Goal: Task Accomplishment & Management: Use online tool/utility

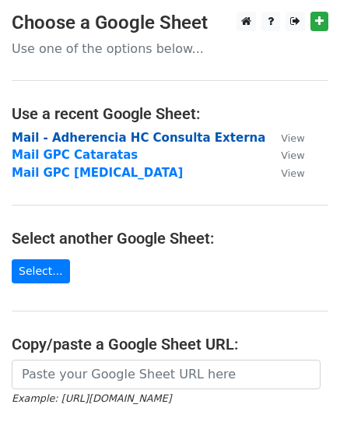
click at [206, 142] on strong "Mail - Adherencia HC Consulta Externa" at bounding box center [139, 138] width 254 height 14
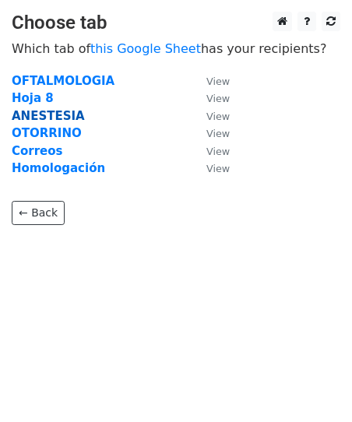
click at [62, 117] on strong "ANESTESIA" at bounding box center [48, 116] width 73 height 14
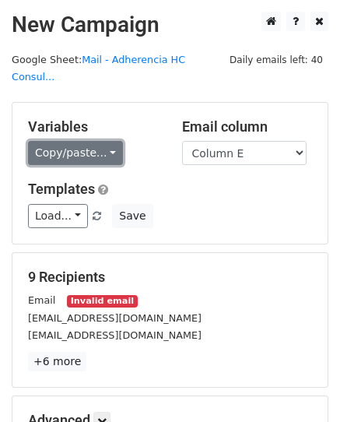
click at [101, 141] on link "Copy/paste..." at bounding box center [75, 153] width 95 height 24
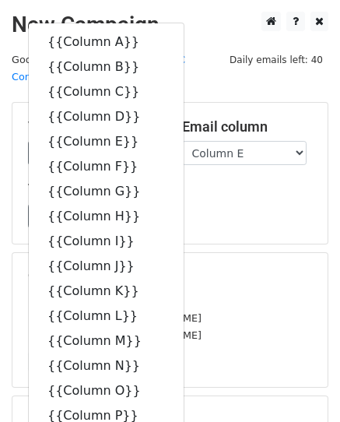
click at [230, 16] on h2 "New Campaign" at bounding box center [170, 25] width 317 height 26
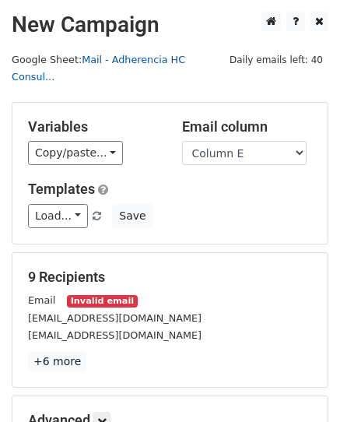
click at [158, 59] on link "Mail - Adherencia HC Consul..." at bounding box center [99, 69] width 174 height 30
